Goal: Navigation & Orientation: Find specific page/section

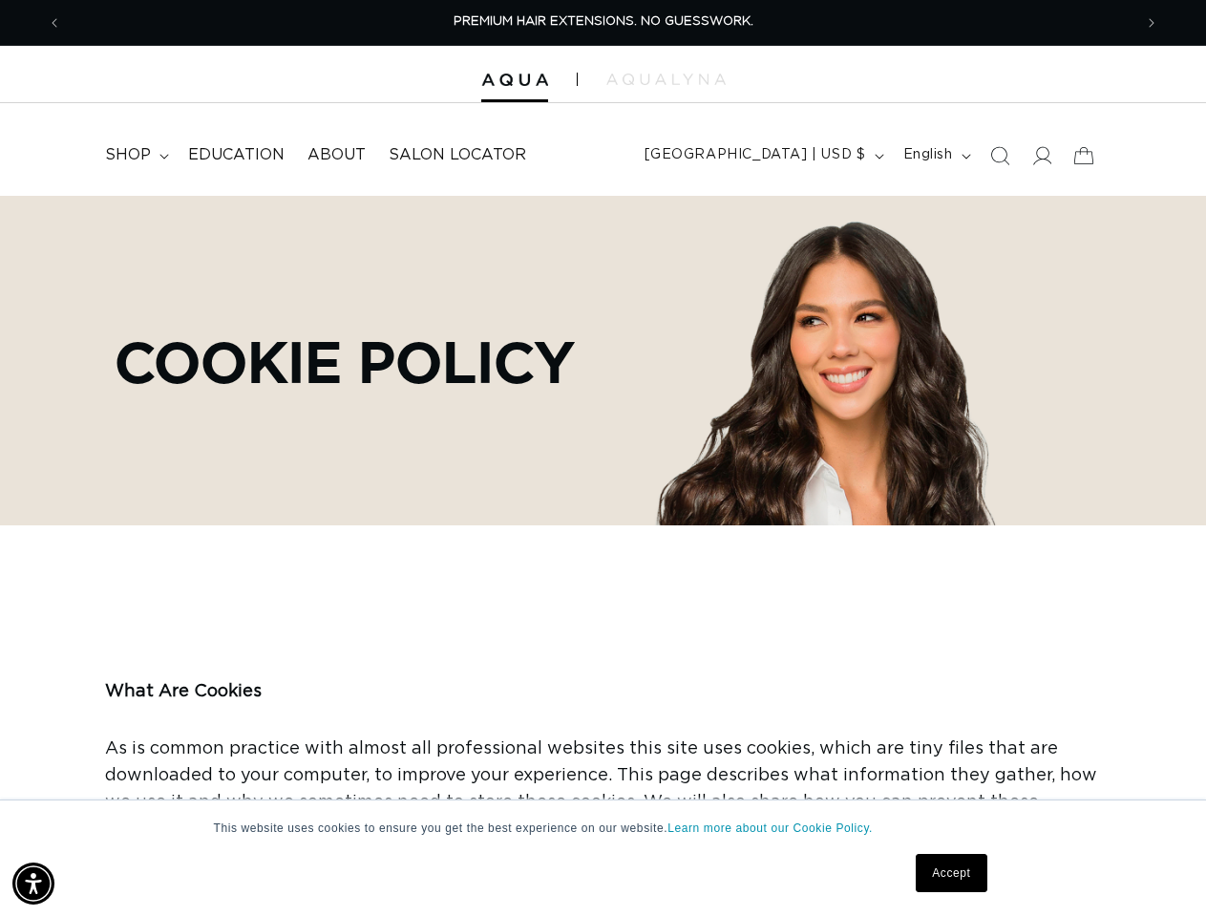
scroll to position [0, 1071]
click at [603, 458] on div "Cookie Policy" at bounding box center [603, 361] width 1187 height 330
click at [33, 883] on img "Accessibility Menu" at bounding box center [33, 883] width 42 height 42
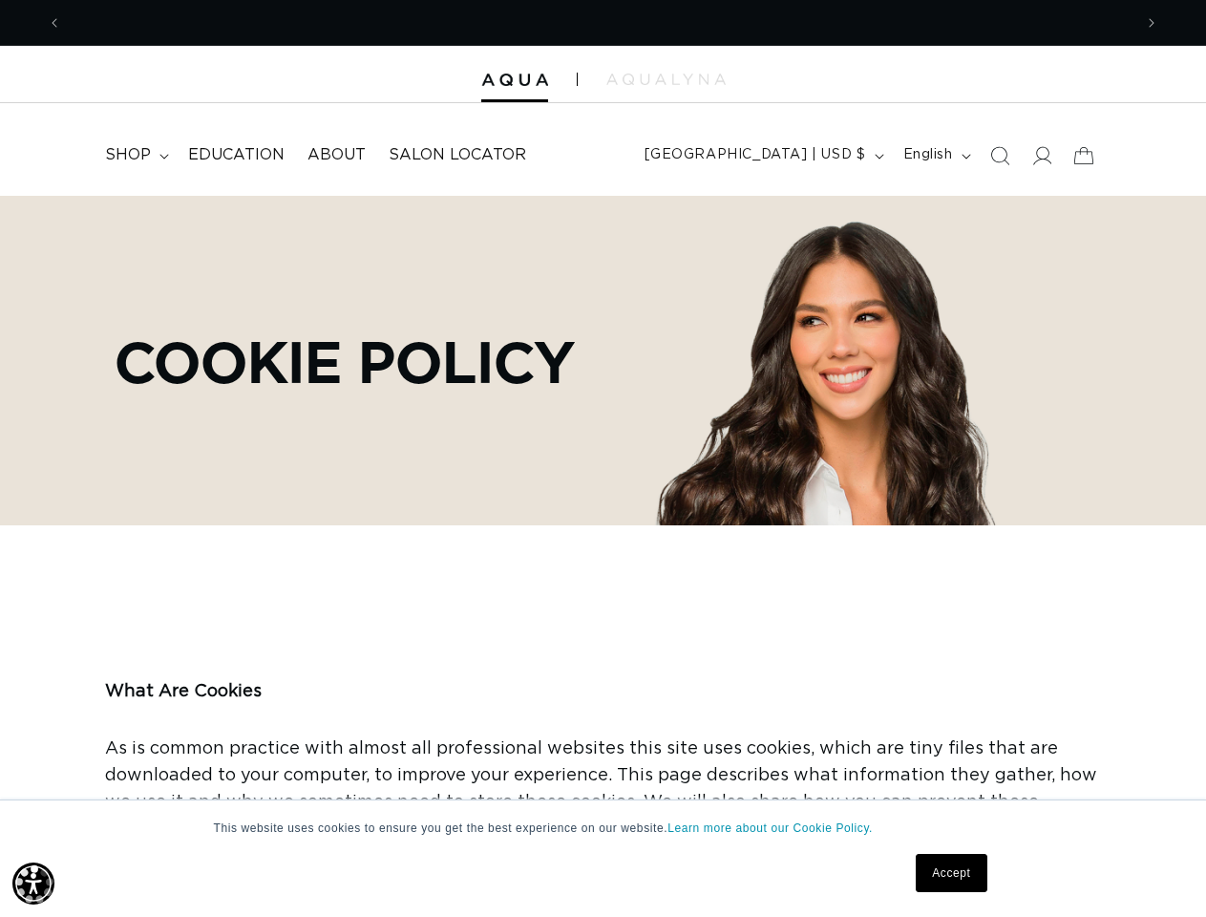
scroll to position [0, 2141]
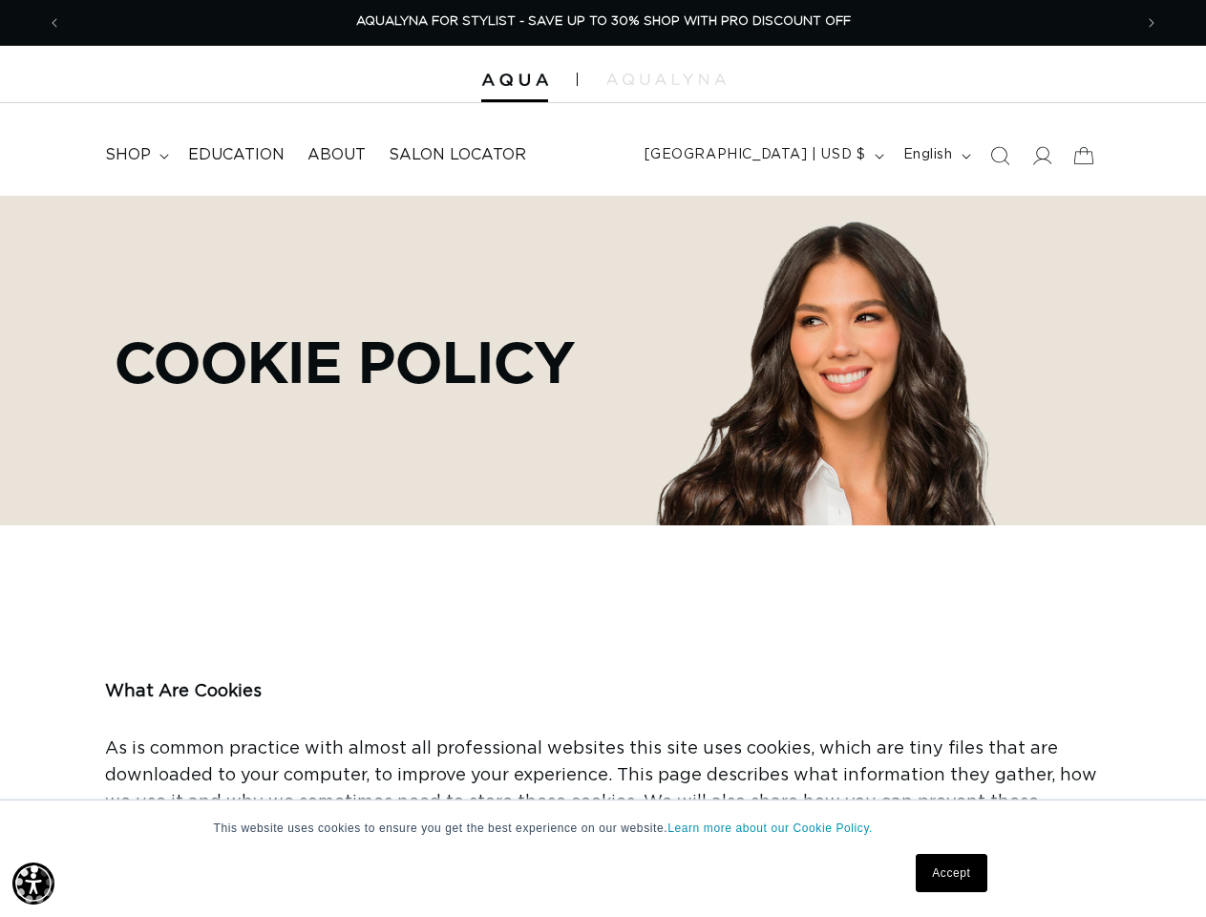
scroll to position [0, 0]
